Goal: Book appointment/travel/reservation

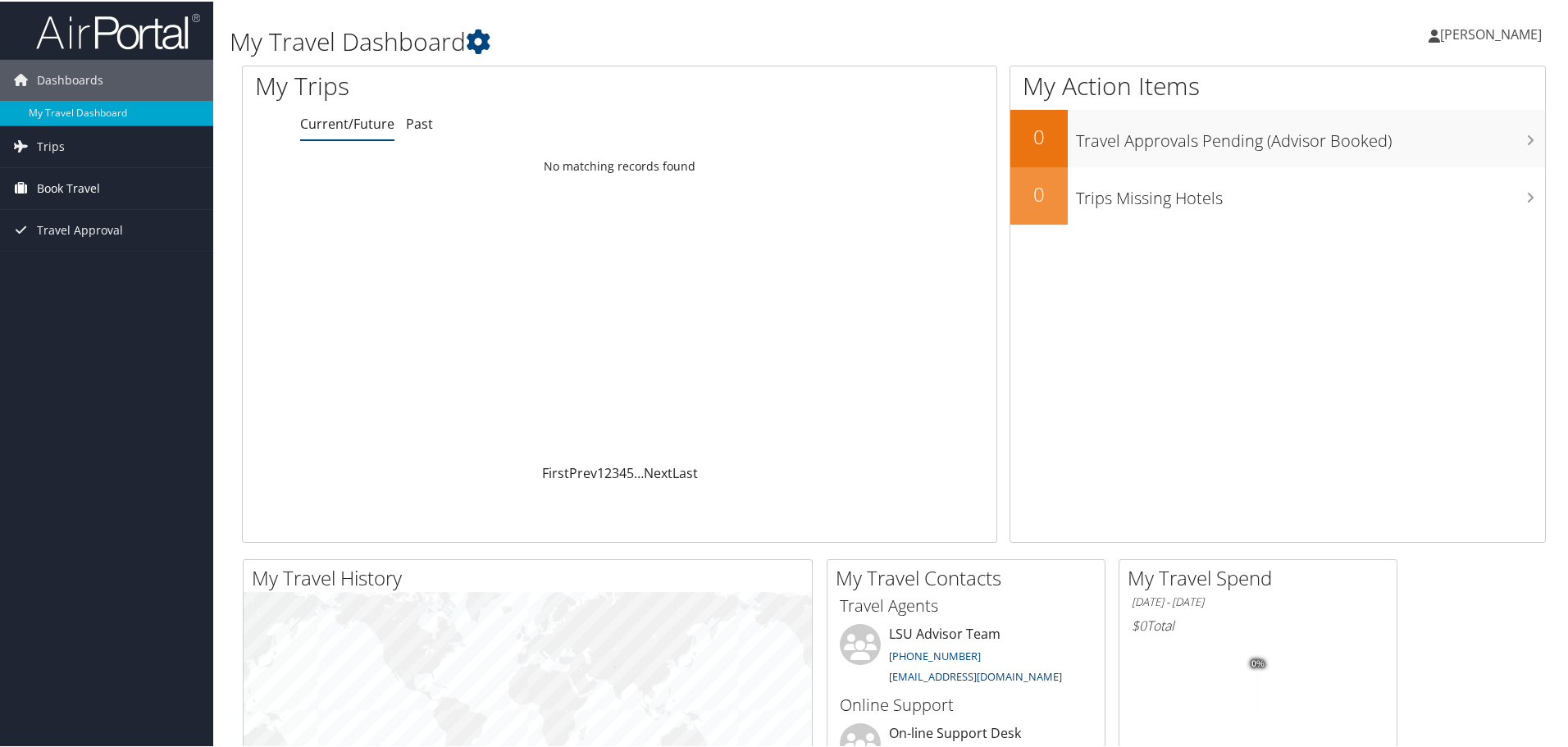
click at [130, 184] on link "Book Travel" at bounding box center [106, 187] width 213 height 41
click at [144, 244] on link "Book/Manage Online Trips" at bounding box center [106, 244] width 213 height 25
